Goal: Task Accomplishment & Management: Use online tool/utility

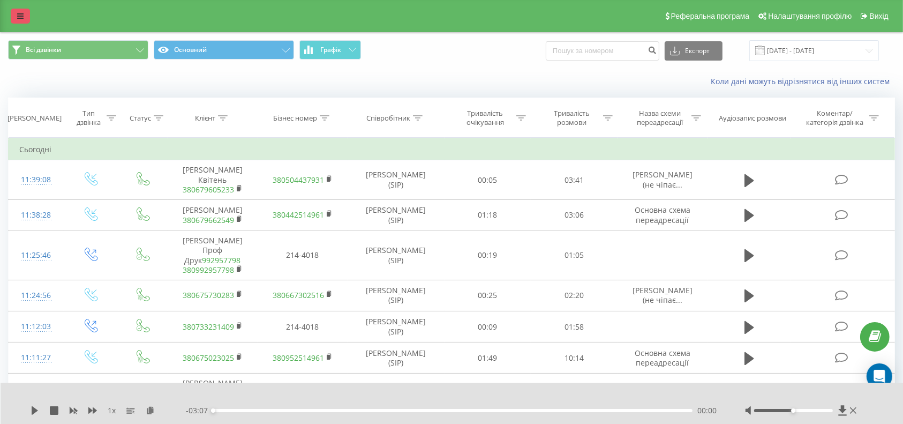
click at [17, 15] on icon at bounding box center [20, 16] width 6 height 8
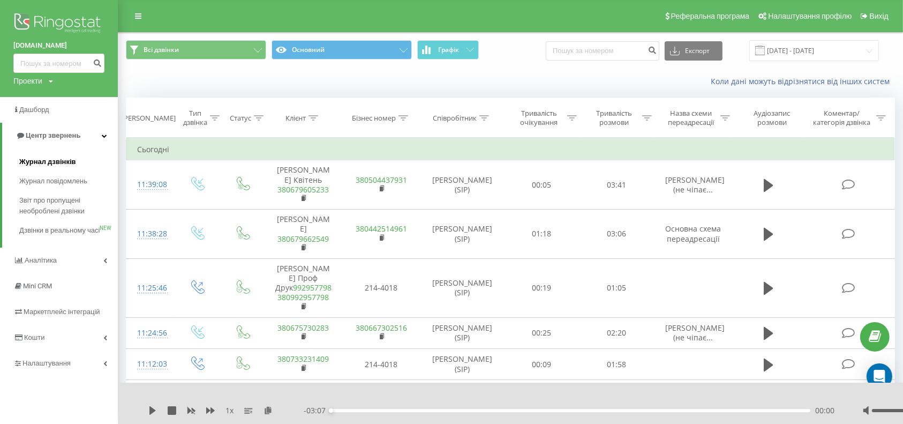
click at [58, 158] on span "Журнал дзвінків" at bounding box center [47, 161] width 57 height 11
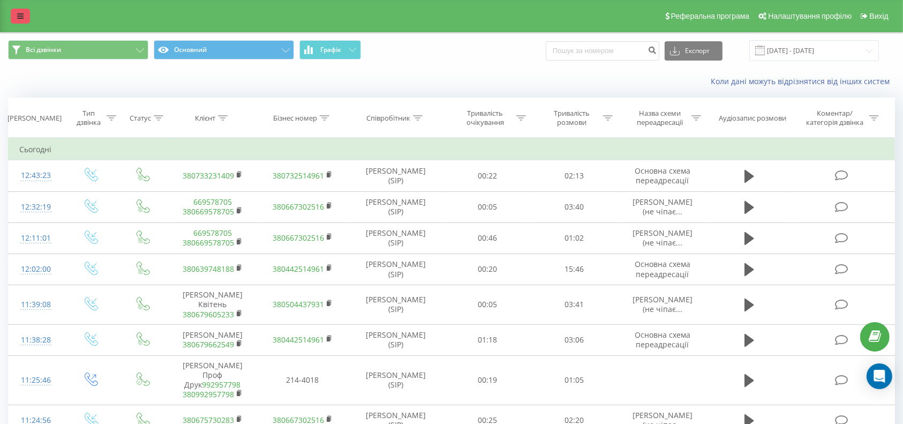
click at [16, 13] on link at bounding box center [20, 16] width 19 height 15
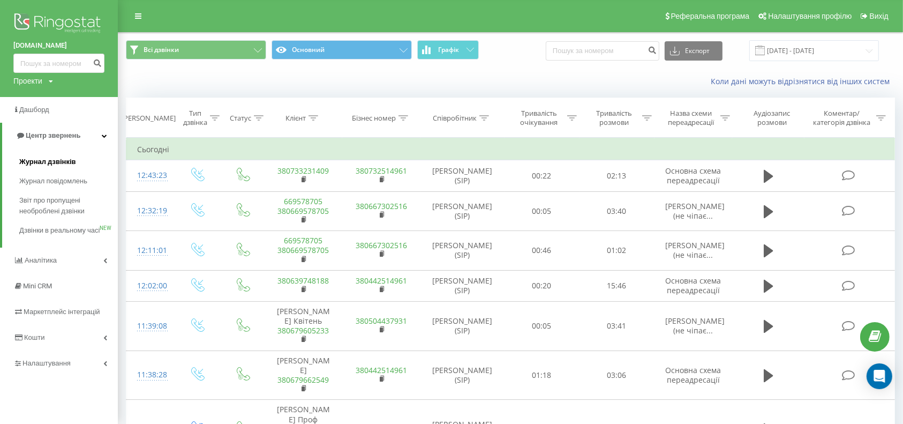
click at [45, 157] on span "Журнал дзвінків" at bounding box center [47, 161] width 57 height 11
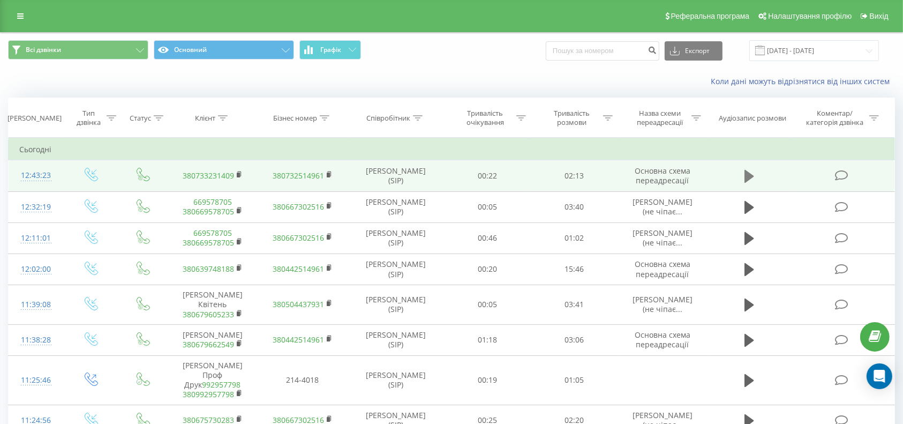
click at [750, 175] on icon at bounding box center [750, 176] width 10 height 13
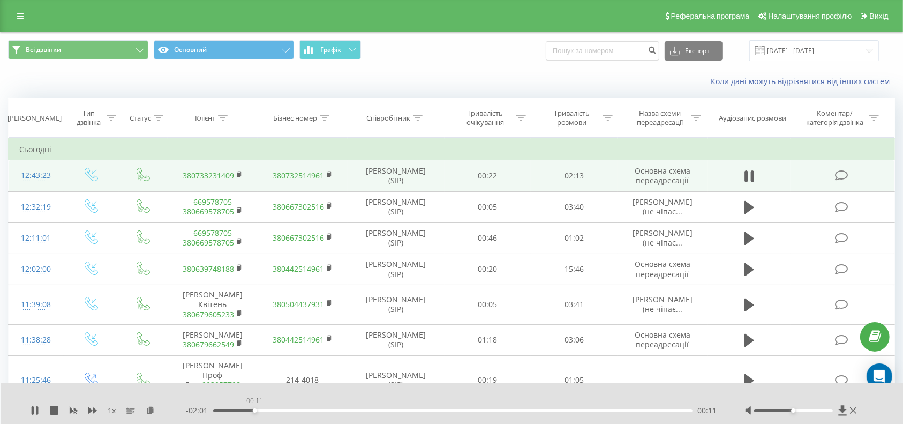
click at [255, 409] on div "00:11" at bounding box center [453, 410] width 480 height 3
click at [268, 411] on div "00:12" at bounding box center [453, 410] width 480 height 3
click at [301, 409] on div "00:24" at bounding box center [453, 410] width 480 height 3
click at [317, 409] on div "00:25" at bounding box center [453, 410] width 480 height 3
click at [343, 411] on div "00:29" at bounding box center [453, 410] width 480 height 3
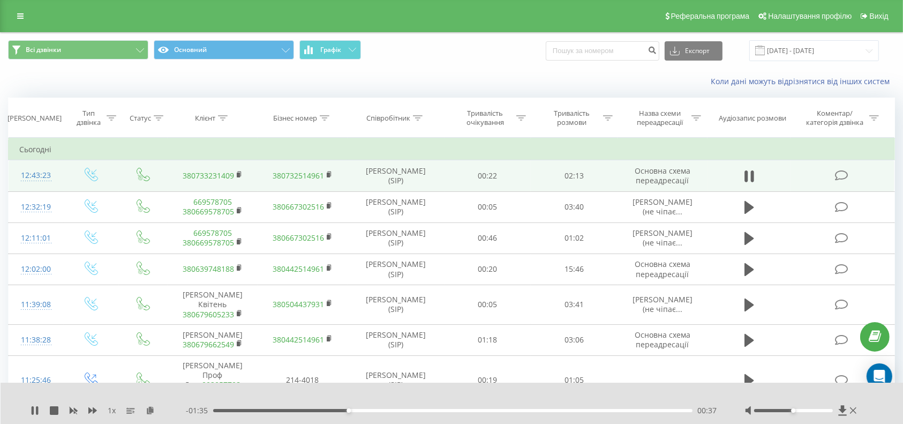
click at [381, 410] on div "00:37" at bounding box center [453, 410] width 480 height 3
drag, startPoint x: 408, startPoint y: 410, endPoint x: 427, endPoint y: 410, distance: 18.2
click at [411, 410] on div "00:49" at bounding box center [453, 410] width 480 height 3
click at [438, 409] on div "00:55" at bounding box center [453, 410] width 480 height 3
click at [471, 410] on div "01:11" at bounding box center [453, 410] width 480 height 3
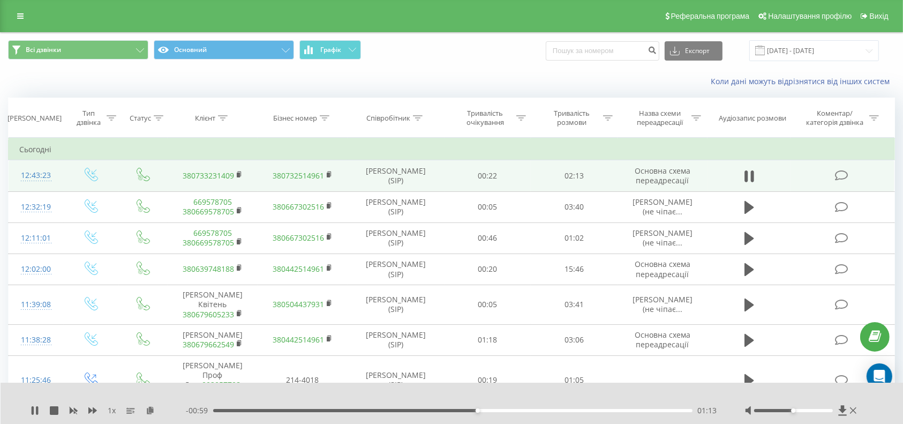
click at [490, 409] on div "01:13" at bounding box center [453, 410] width 480 height 3
click at [512, 409] on div "01:17" at bounding box center [453, 410] width 480 height 3
click at [530, 409] on div "01:23" at bounding box center [453, 410] width 480 height 3
drag, startPoint x: 547, startPoint y: 409, endPoint x: 560, endPoint y: 409, distance: 13.4
click at [548, 409] on div "01:28" at bounding box center [453, 410] width 480 height 3
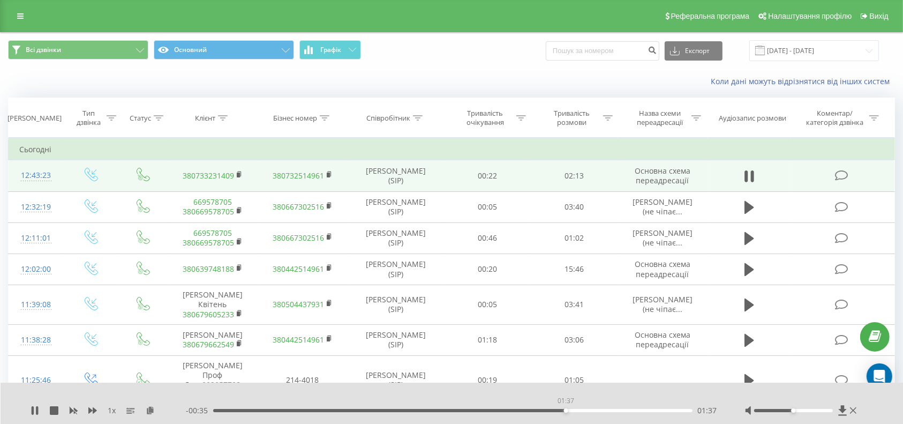
click at [566, 409] on div "01:37" at bounding box center [453, 410] width 480 height 3
click at [595, 409] on div "01:40" at bounding box center [453, 410] width 480 height 3
click at [610, 410] on div "01:46" at bounding box center [453, 410] width 480 height 3
click at [626, 409] on div "01:50" at bounding box center [453, 410] width 480 height 3
click at [644, 410] on div "01:55" at bounding box center [453, 410] width 480 height 3
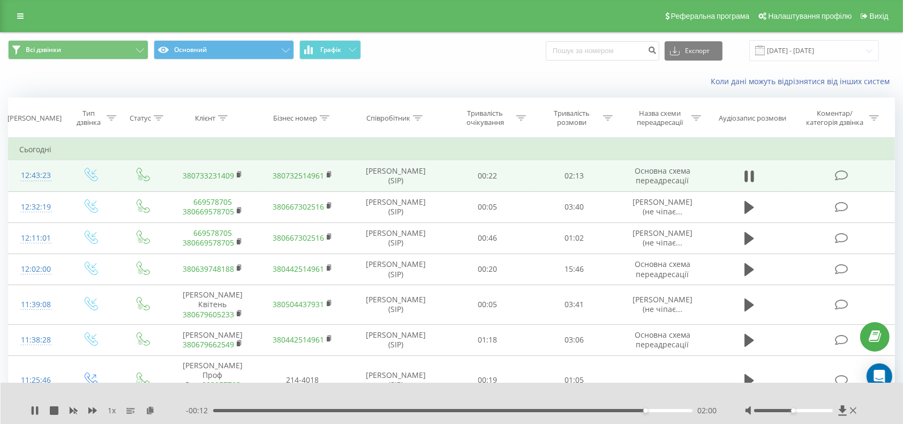
click at [661, 410] on div "02:00" at bounding box center [453, 410] width 480 height 3
click at [675, 410] on div "02:04" at bounding box center [453, 410] width 480 height 3
click at [687, 410] on div "02:10" at bounding box center [453, 410] width 480 height 3
click at [219, 171] on link "380733231409" at bounding box center [208, 175] width 51 height 10
